Goal: Information Seeking & Learning: Find specific fact

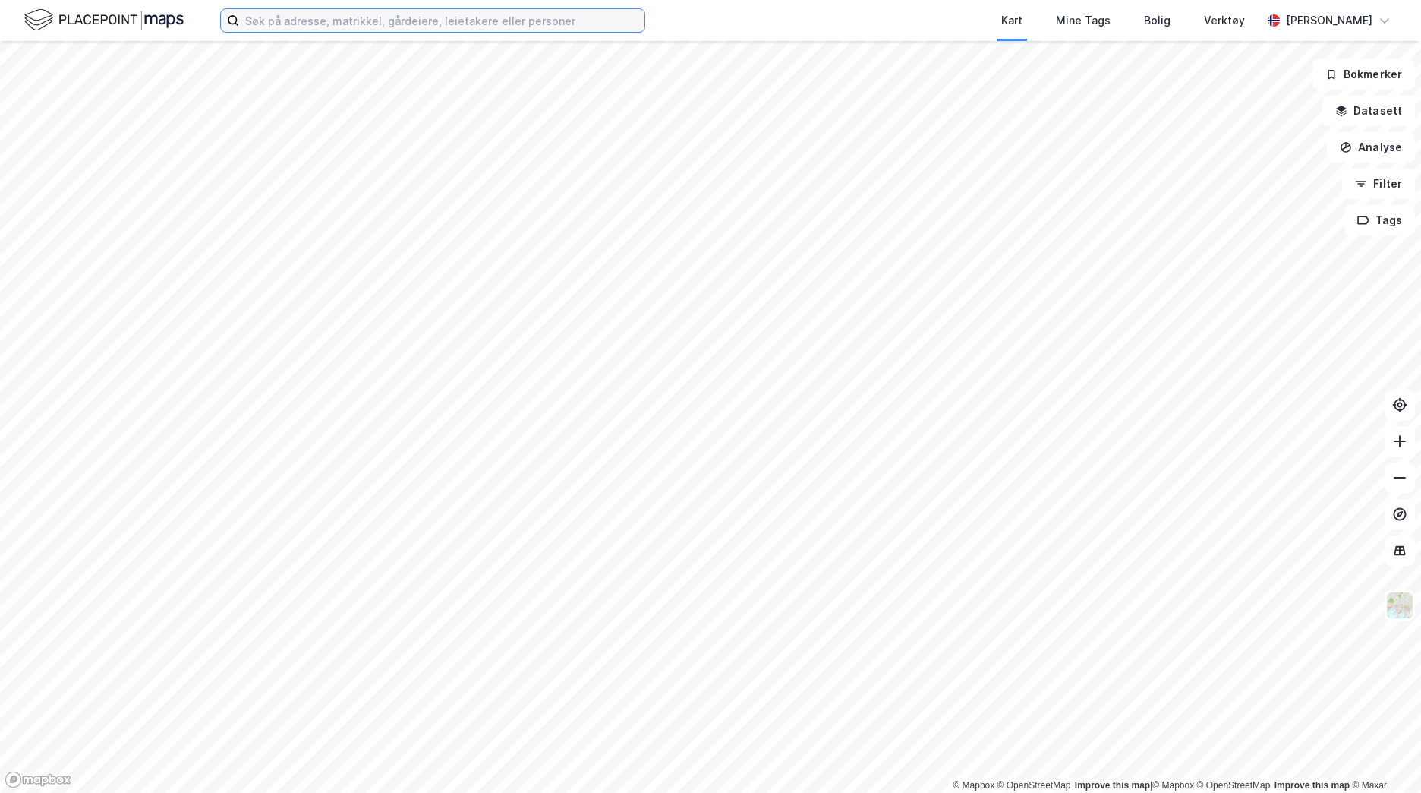
click at [383, 18] on input at bounding box center [441, 20] width 405 height 23
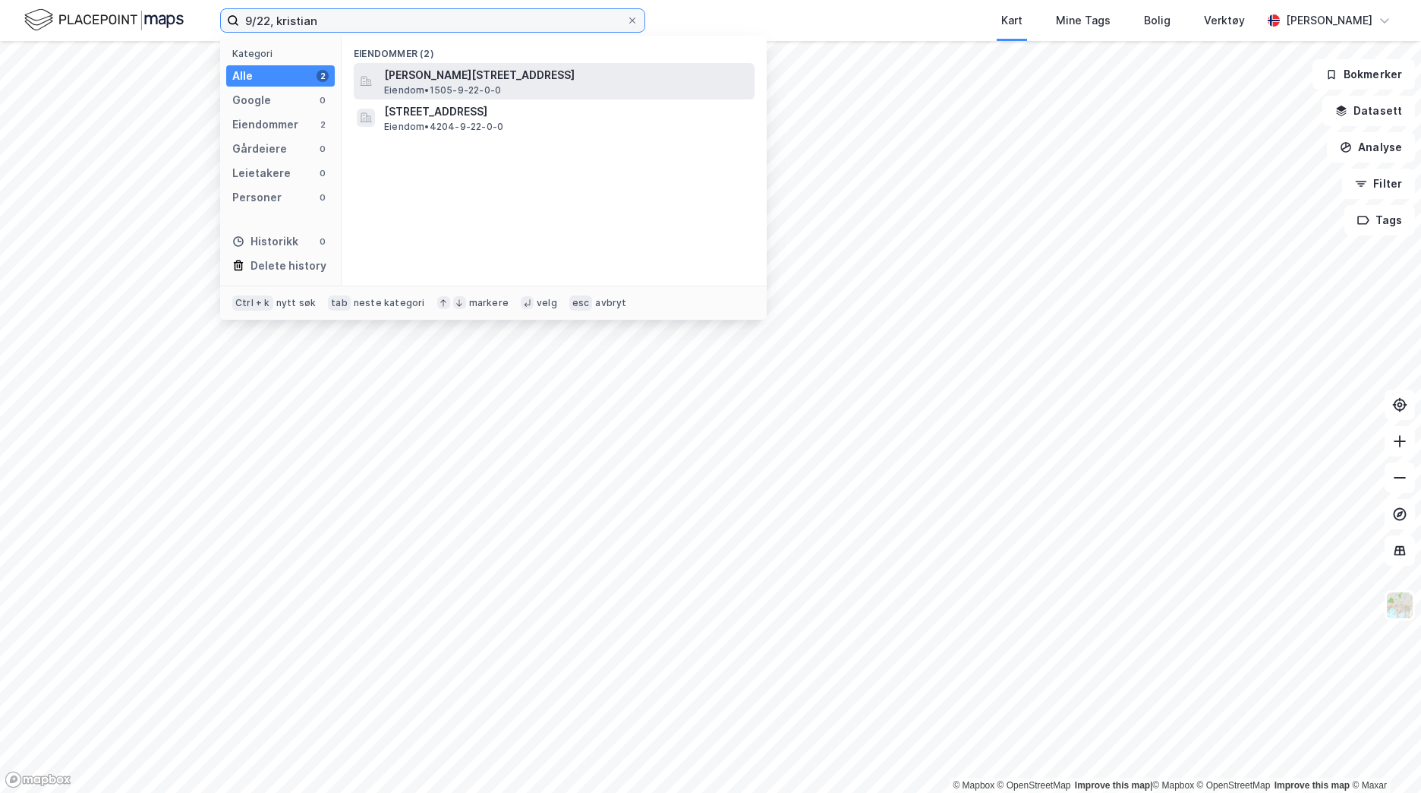
type input "9/22, kristian"
click at [502, 78] on span "[PERSON_NAME][STREET_ADDRESS]" at bounding box center [566, 75] width 364 height 18
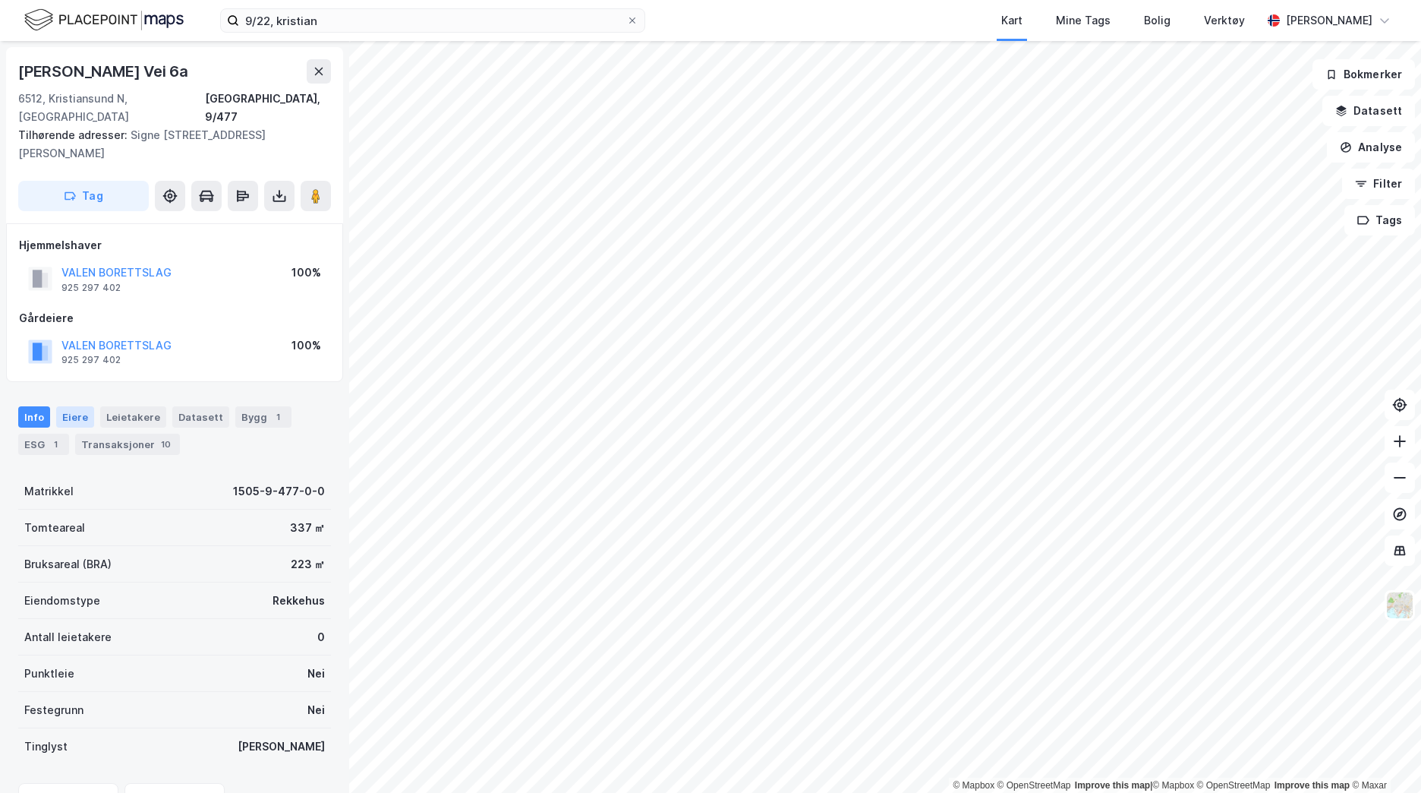
click at [65, 406] on div "Eiere" at bounding box center [75, 416] width 38 height 21
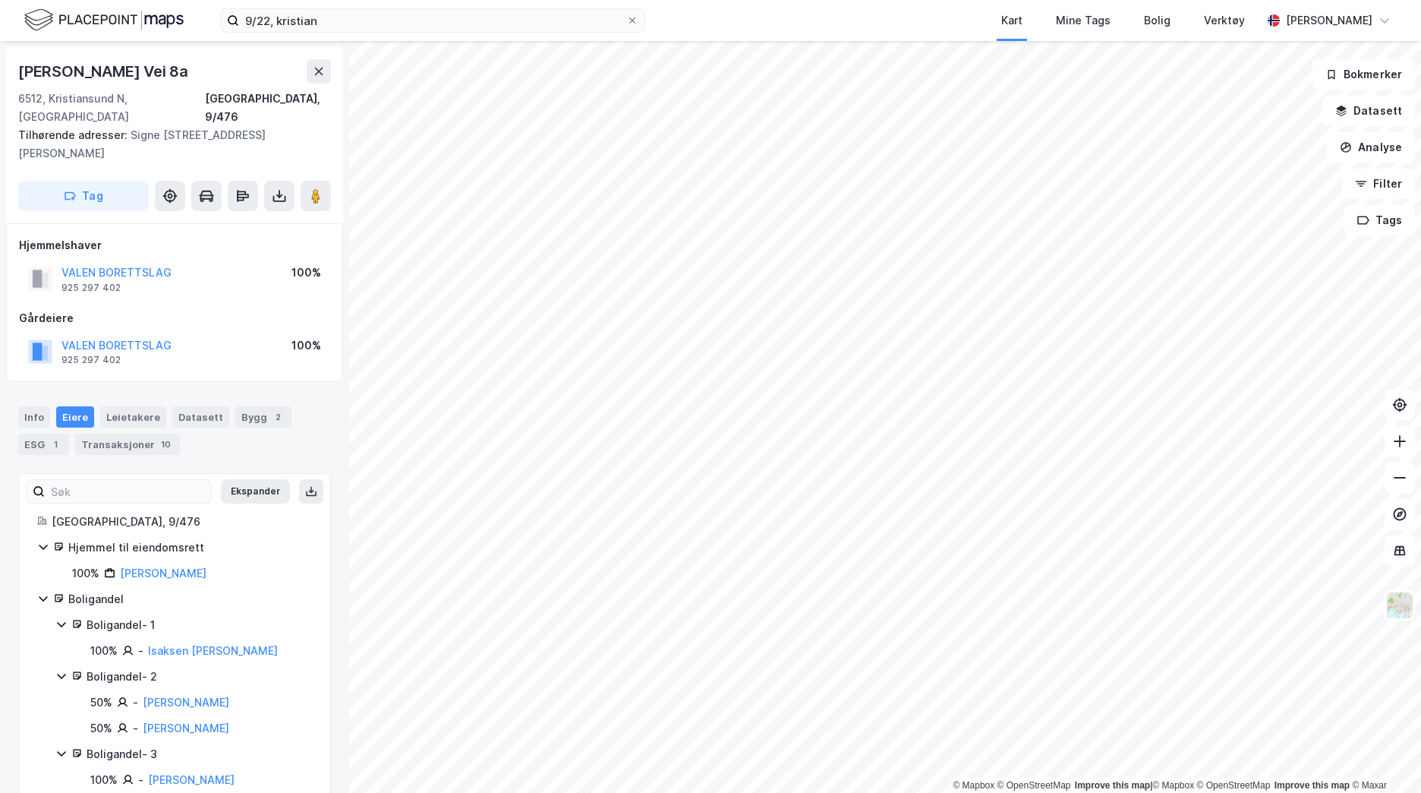
scroll to position [15, 0]
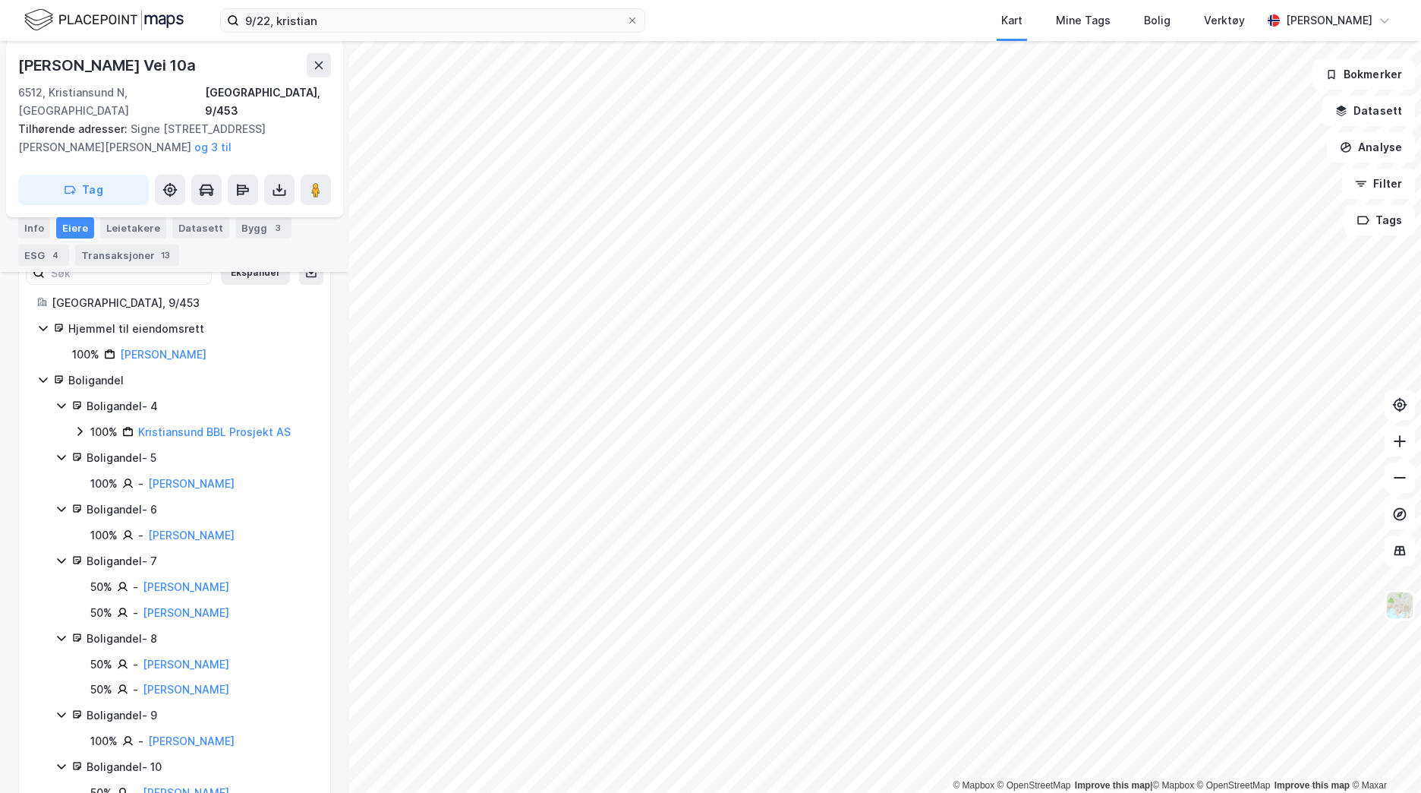
scroll to position [197, 0]
